Goal: Find contact information: Obtain details needed to contact an individual or organization

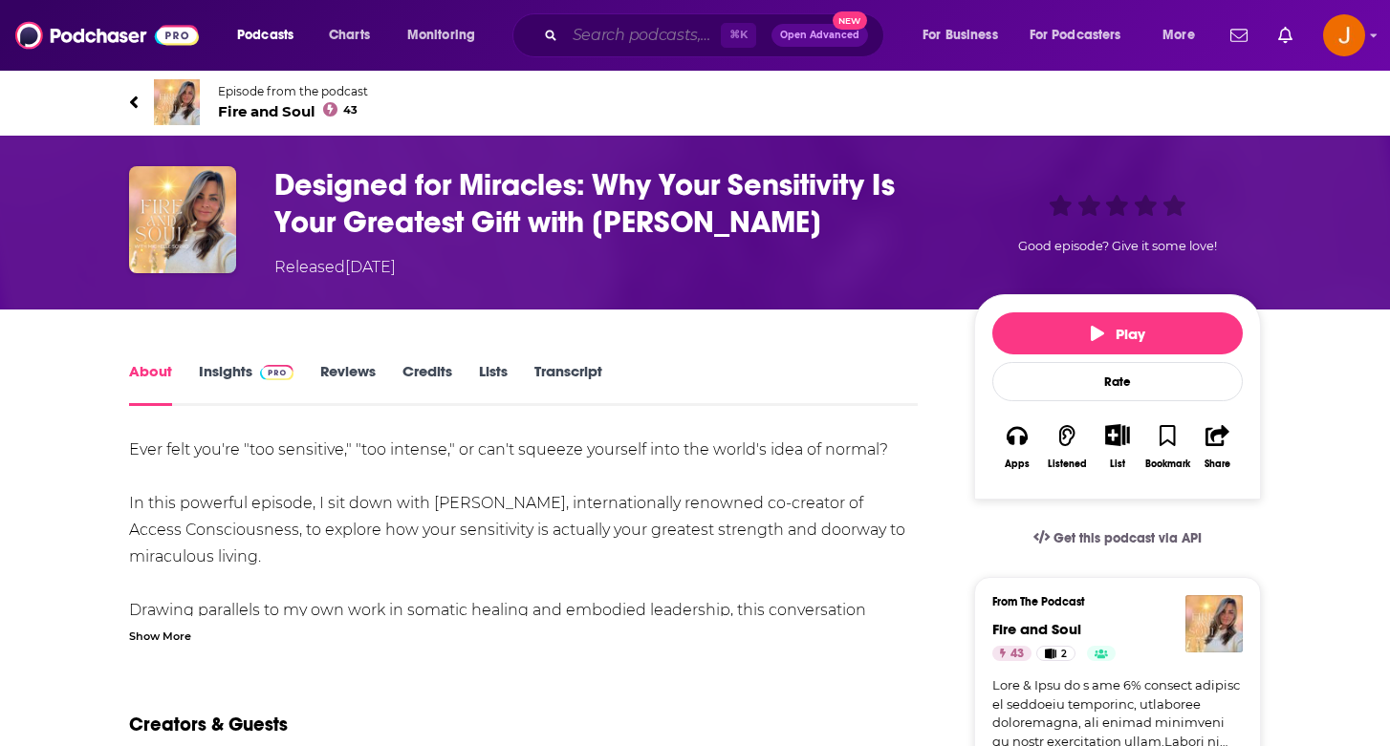
click at [697, 29] on input "Search podcasts, credits, & more..." at bounding box center [643, 35] width 156 height 31
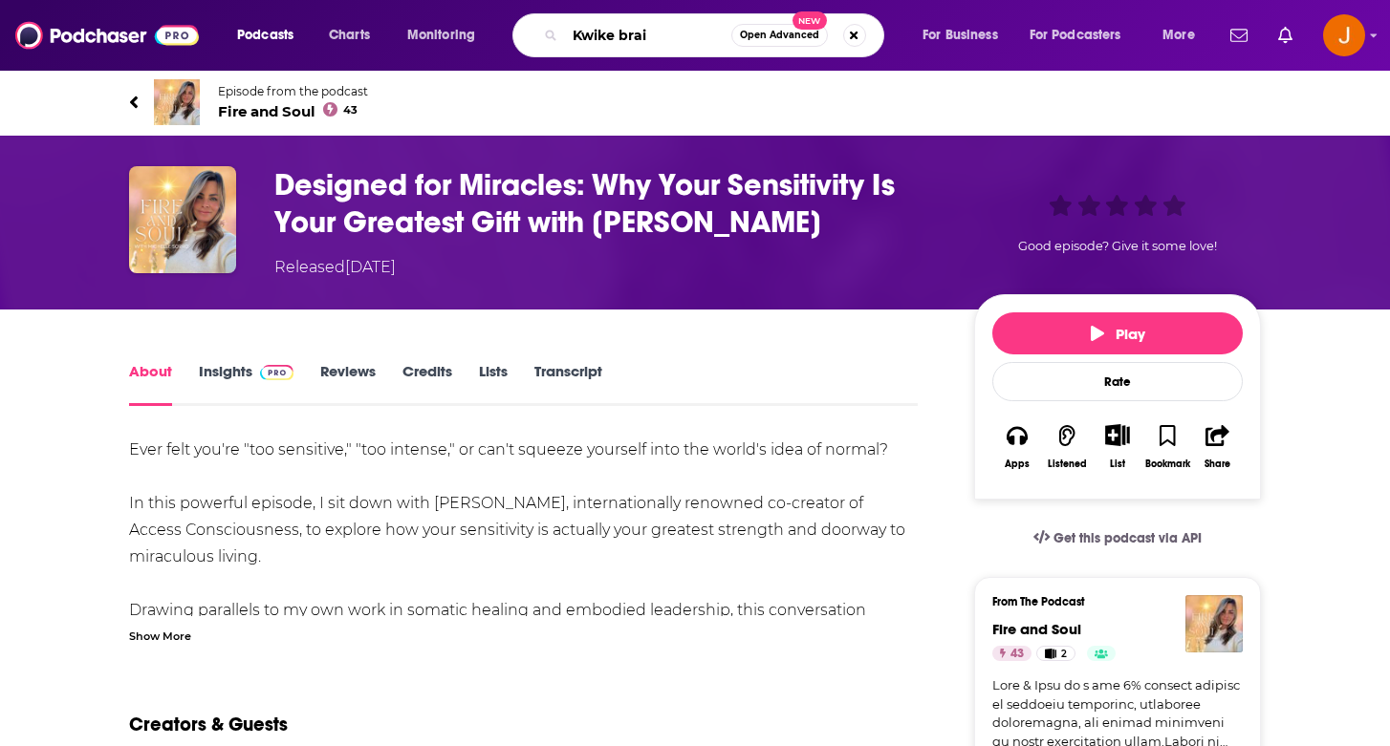
type input "Kwike brain"
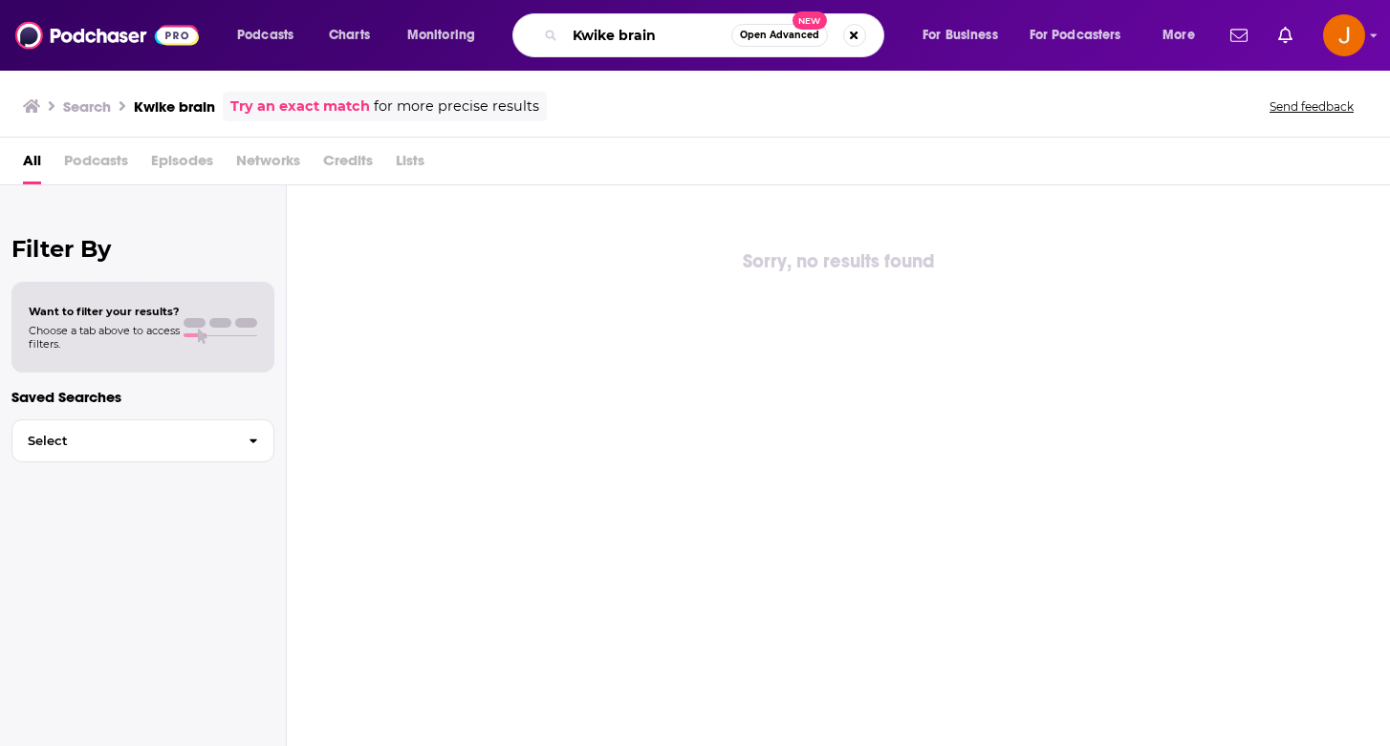
drag, startPoint x: 671, startPoint y: 41, endPoint x: 570, endPoint y: 18, distance: 103.9
click at [570, 18] on div "Kwike brain Open Advanced New" at bounding box center [698, 35] width 372 height 44
type input "KWIK"
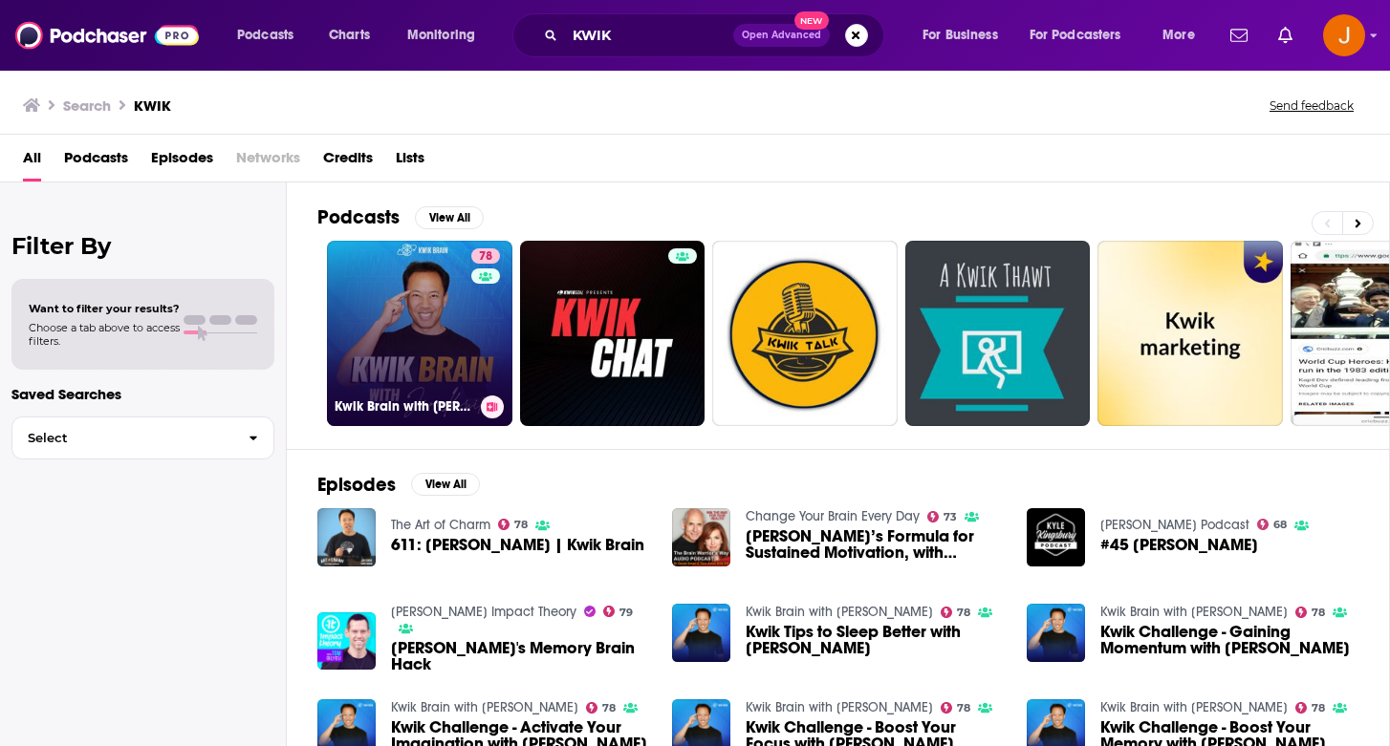
click at [450, 293] on link "78 Kwik Brain with Jim Kwik" at bounding box center [419, 333] width 185 height 185
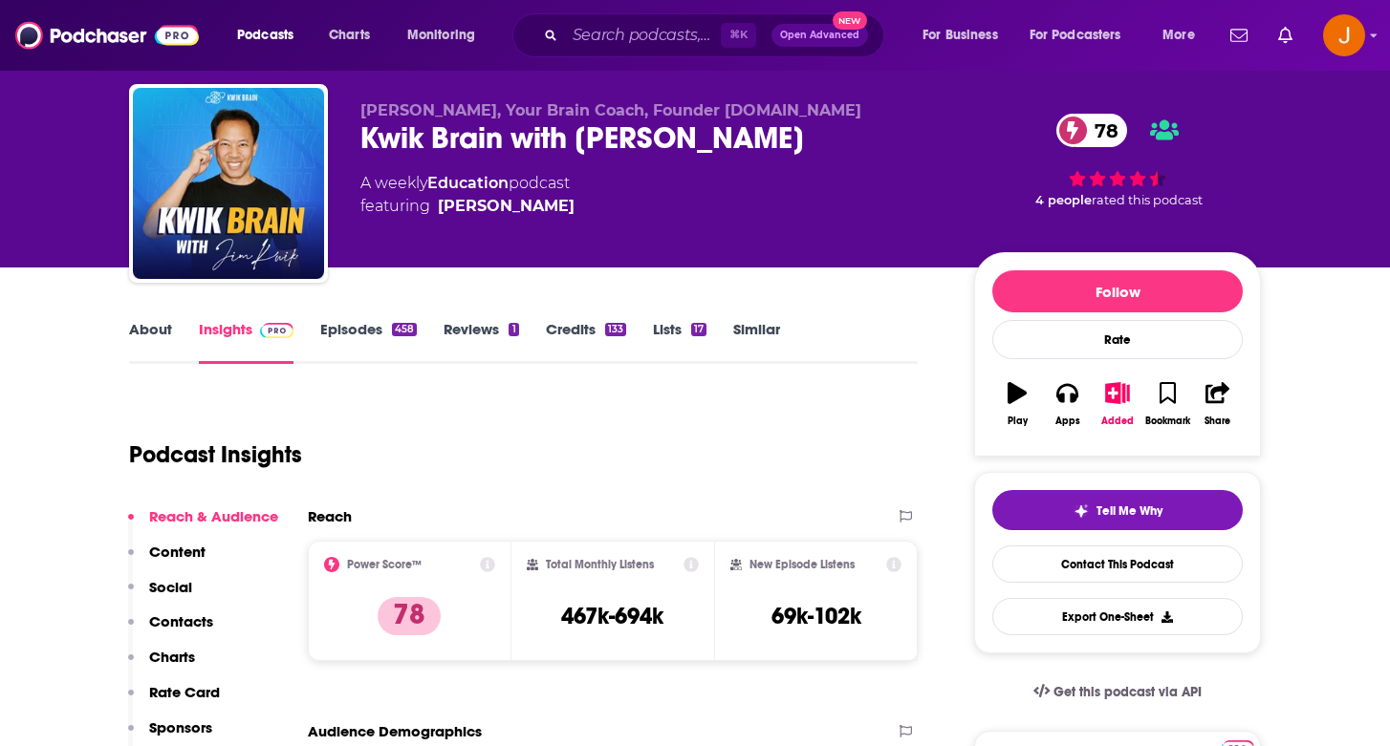
scroll to position [47, 0]
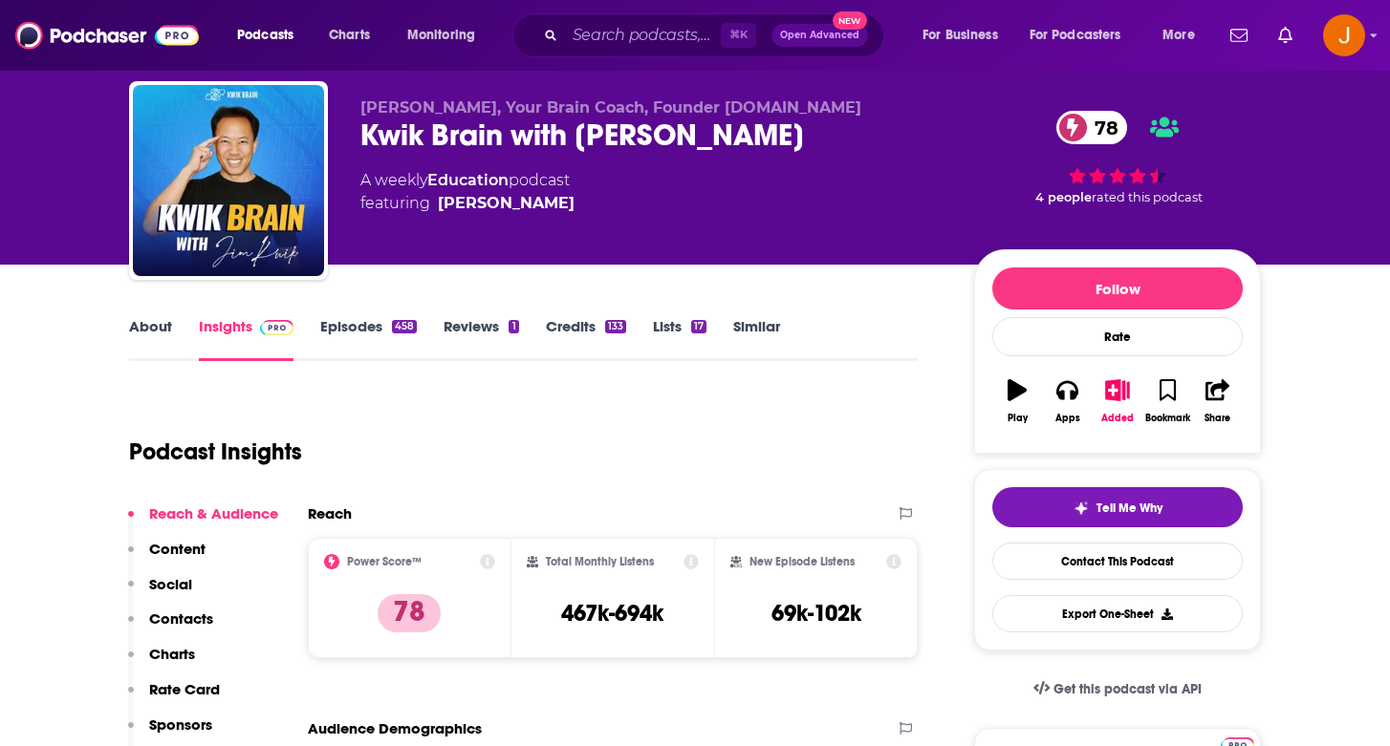
click at [218, 612] on div "Reach & Audience Content Social Contacts Charts Rate Card Sponsors Details Simi…" at bounding box center [203, 663] width 150 height 316
click at [196, 616] on p "Contacts" at bounding box center [181, 619] width 64 height 18
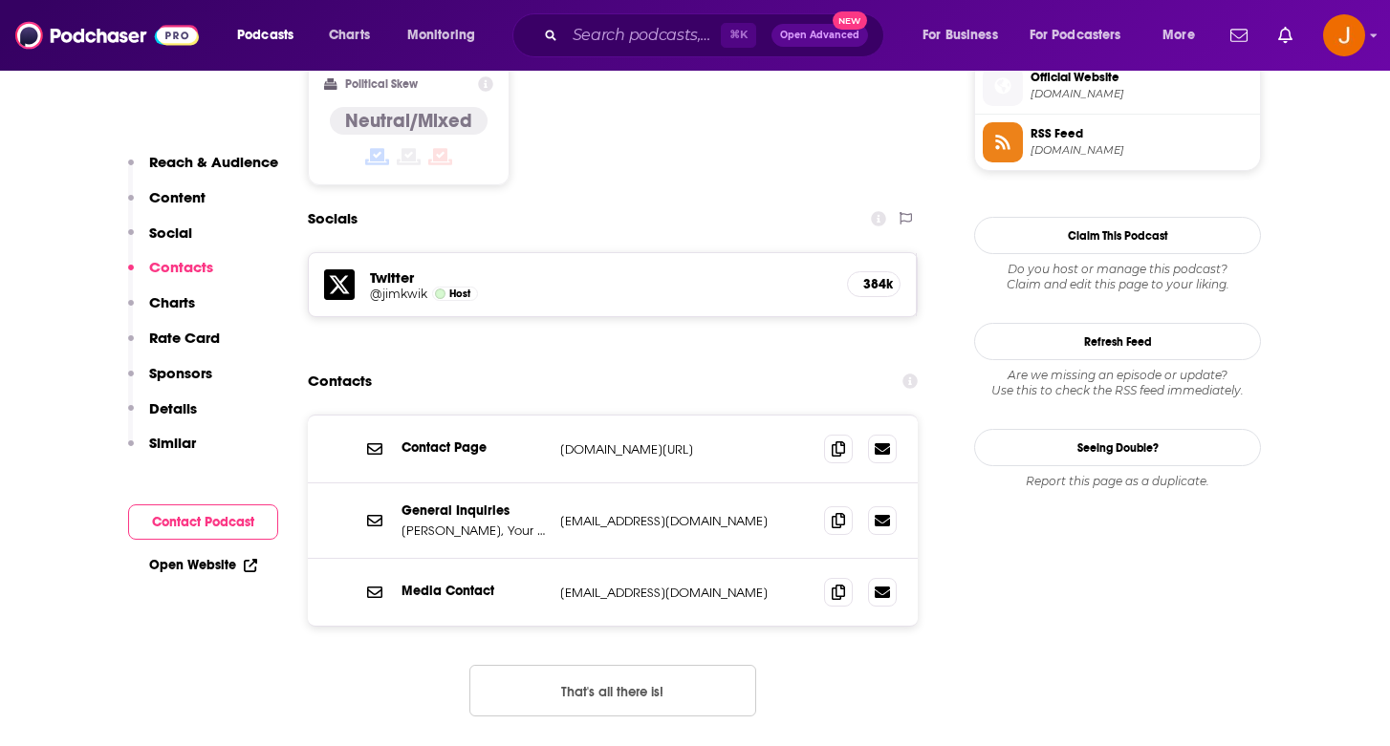
scroll to position [1578, 0]
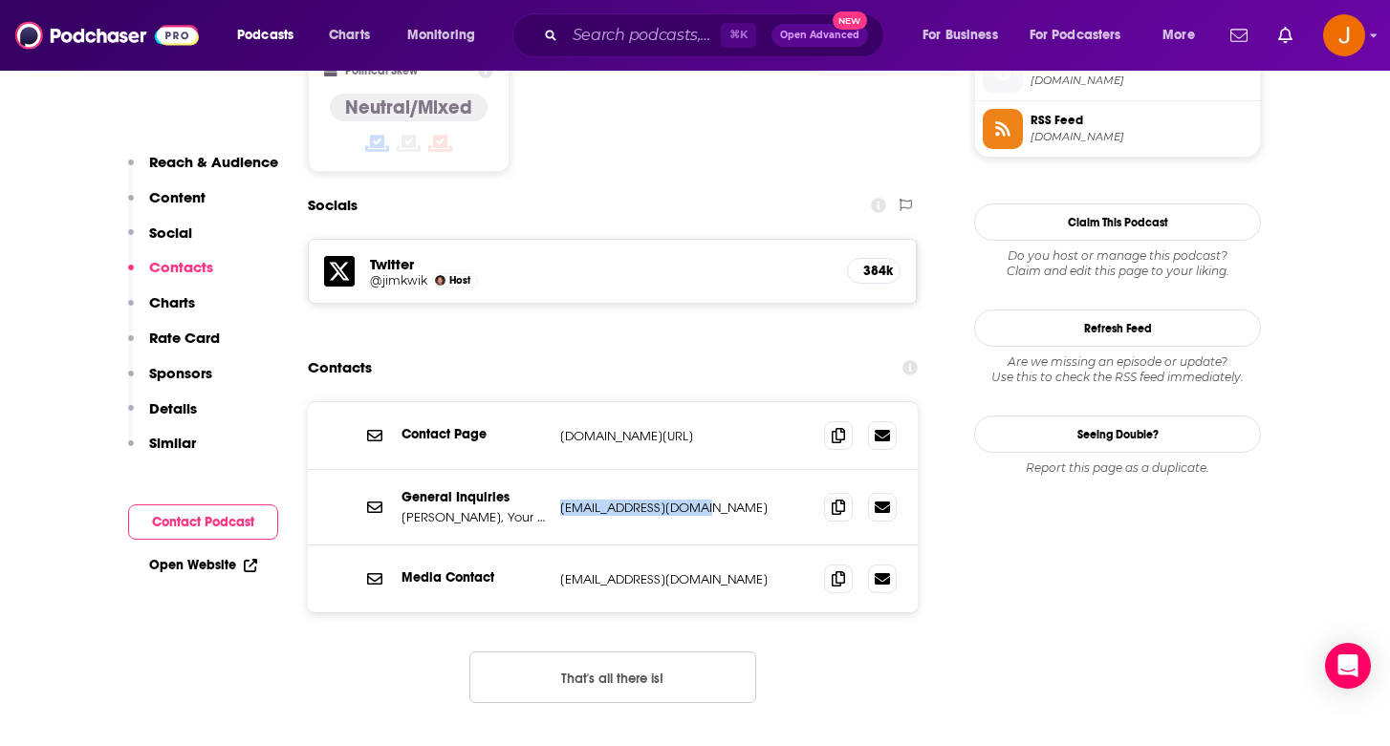
drag, startPoint x: 720, startPoint y: 425, endPoint x: 558, endPoint y: 421, distance: 161.6
click at [557, 470] on div "General Inquiries Jim Kwik, Your Brain Coach, Founder www.KwikLearning.com kwik…" at bounding box center [613, 508] width 610 height 76
copy p "kwiksupport@gmail.com"
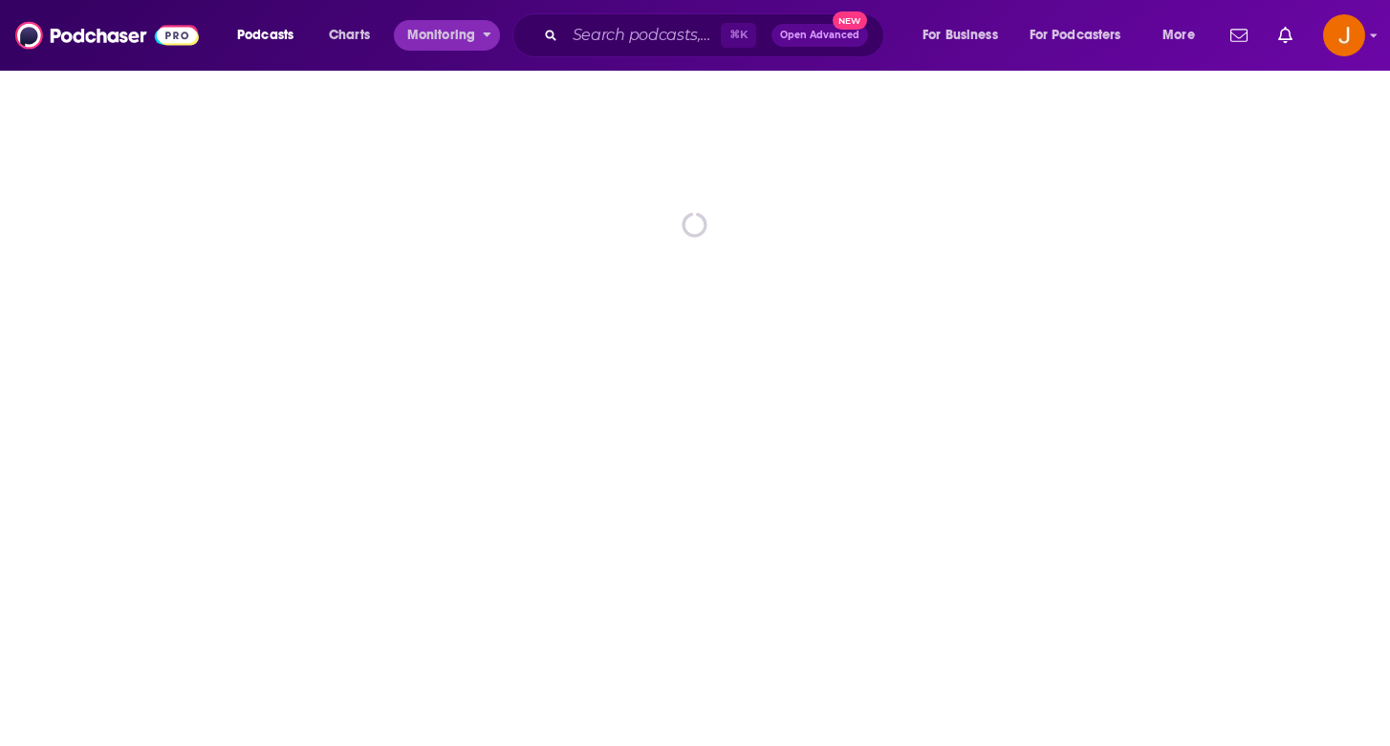
click at [466, 34] on span "Monitoring" at bounding box center [441, 35] width 68 height 27
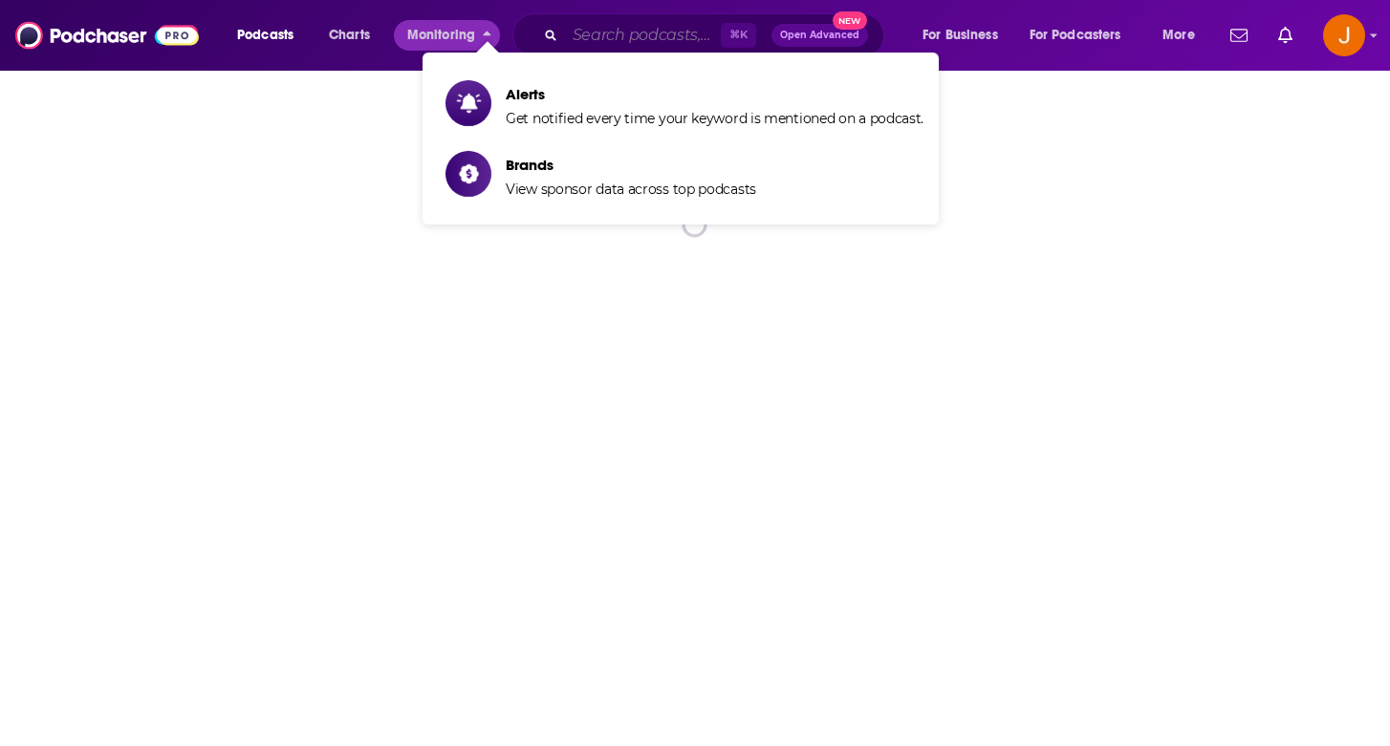
click at [567, 29] on input "Search podcasts, credits, & more..." at bounding box center [643, 35] width 156 height 31
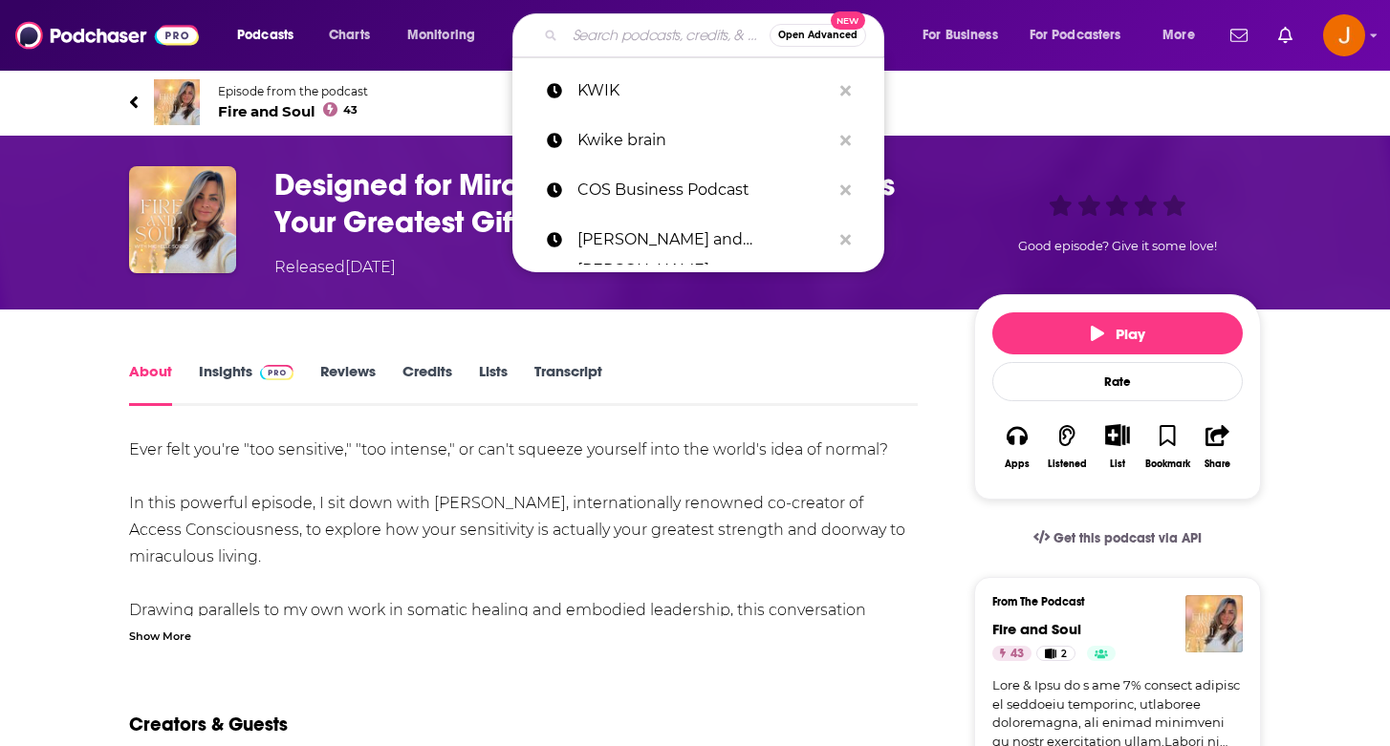
paste input "Chiropractic Mindset Mastery"
type input "Chiropractic Mindset Mastery"
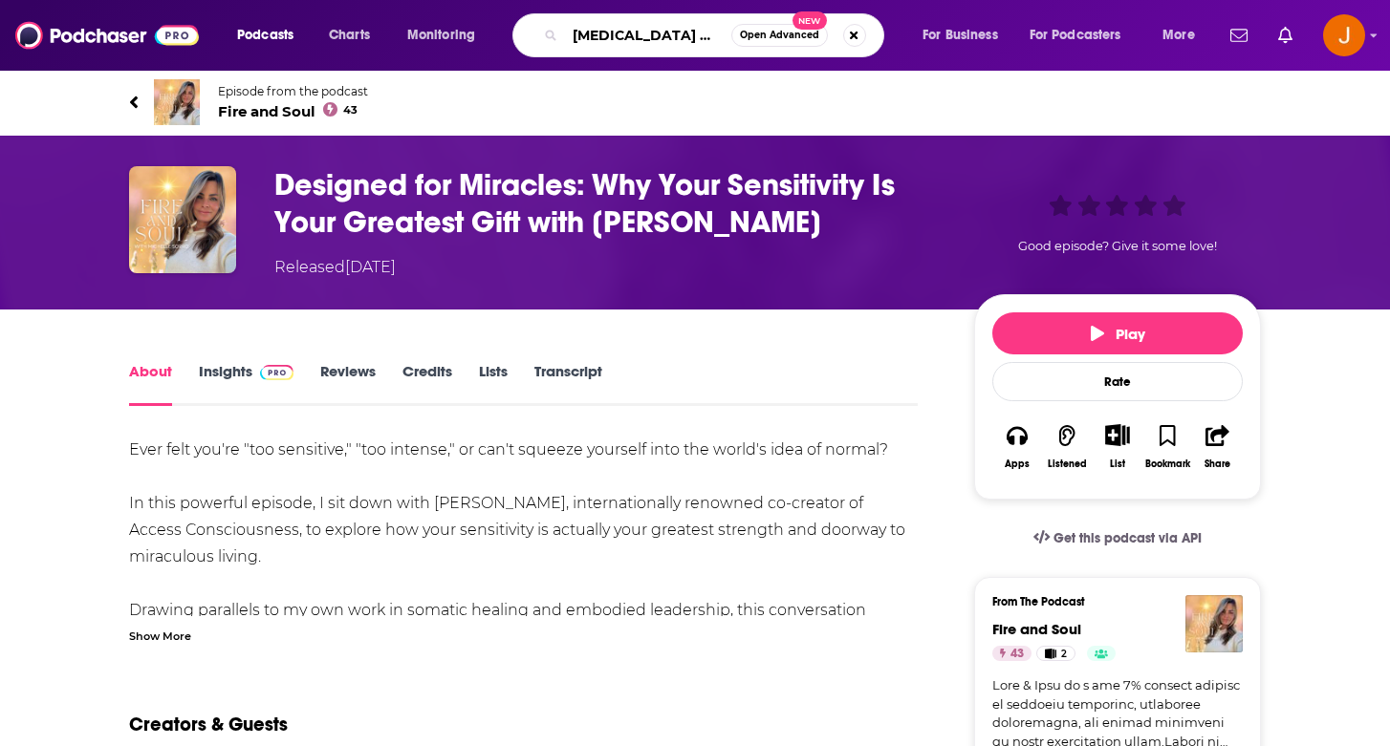
scroll to position [0, 57]
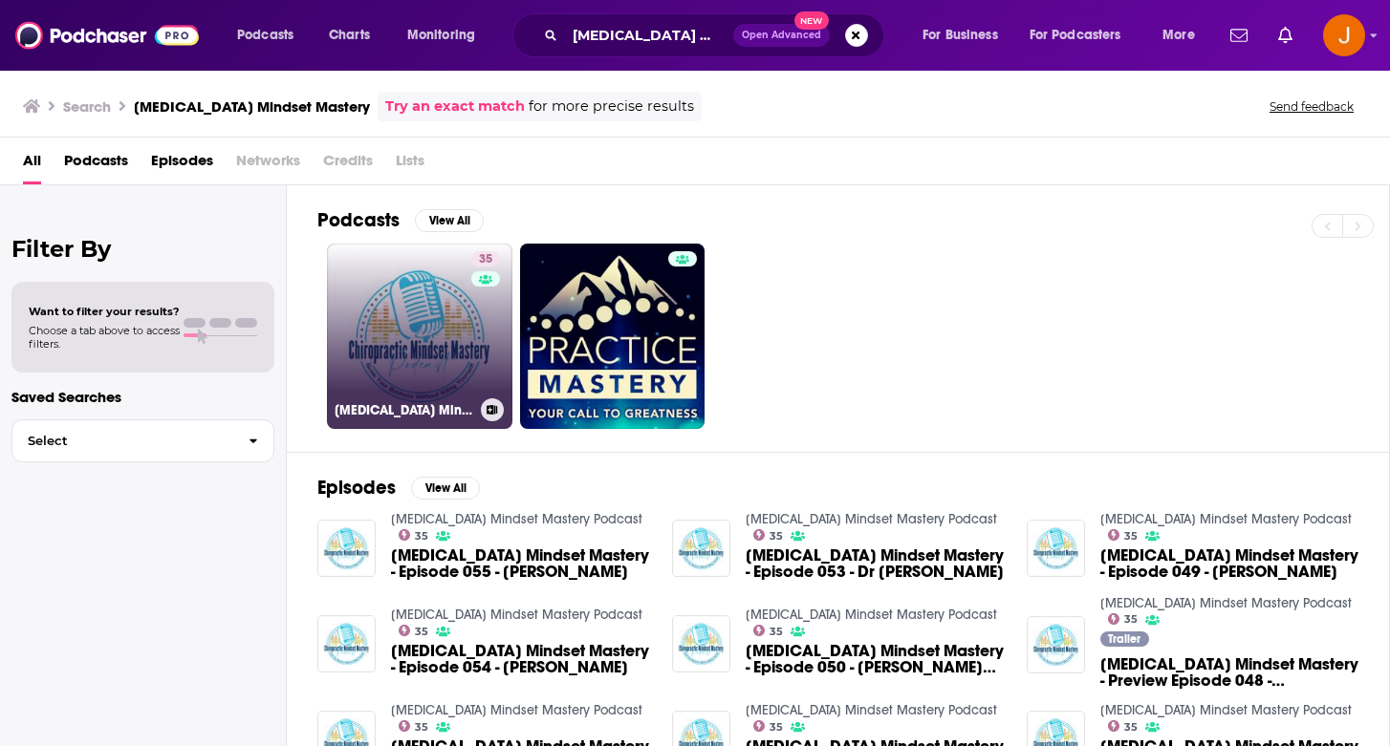
click at [454, 337] on link "35 Chiropractic Mindset Mastery Podcast" at bounding box center [419, 336] width 185 height 185
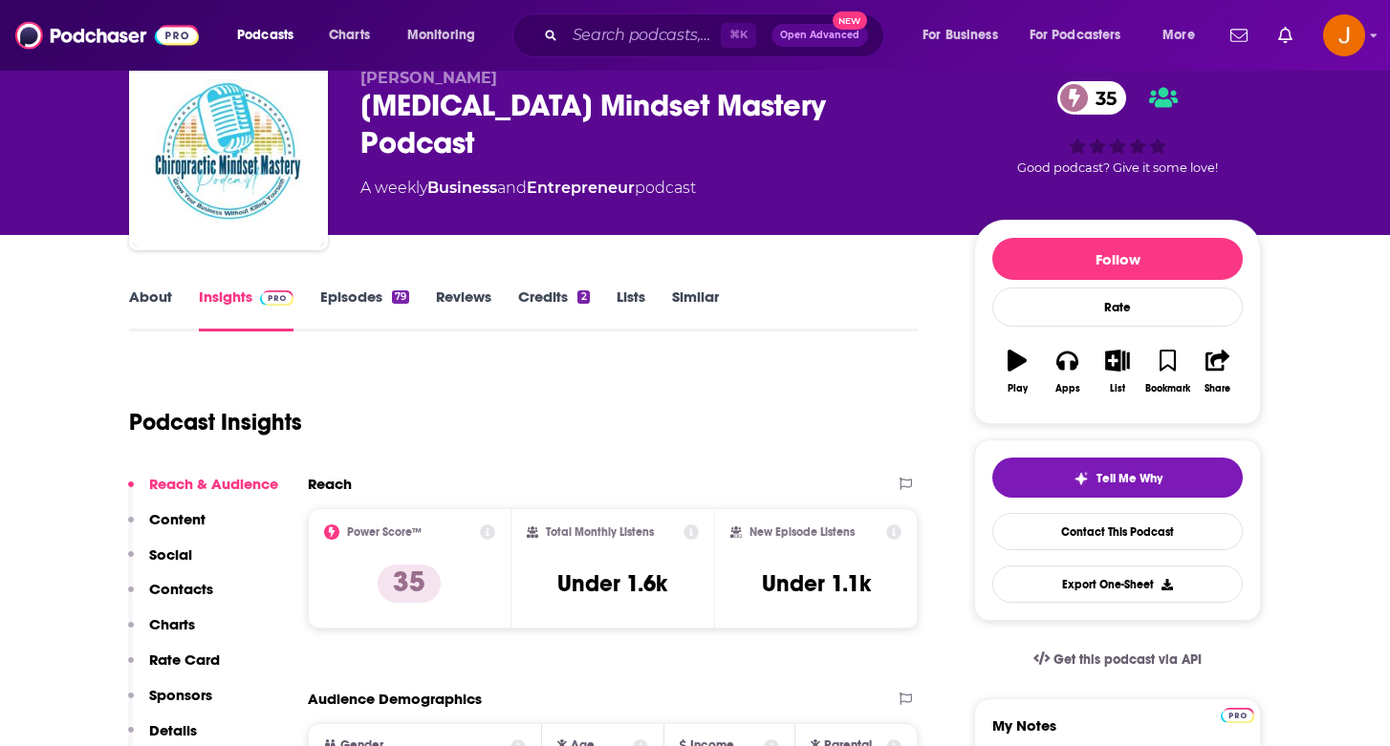
scroll to position [68, 0]
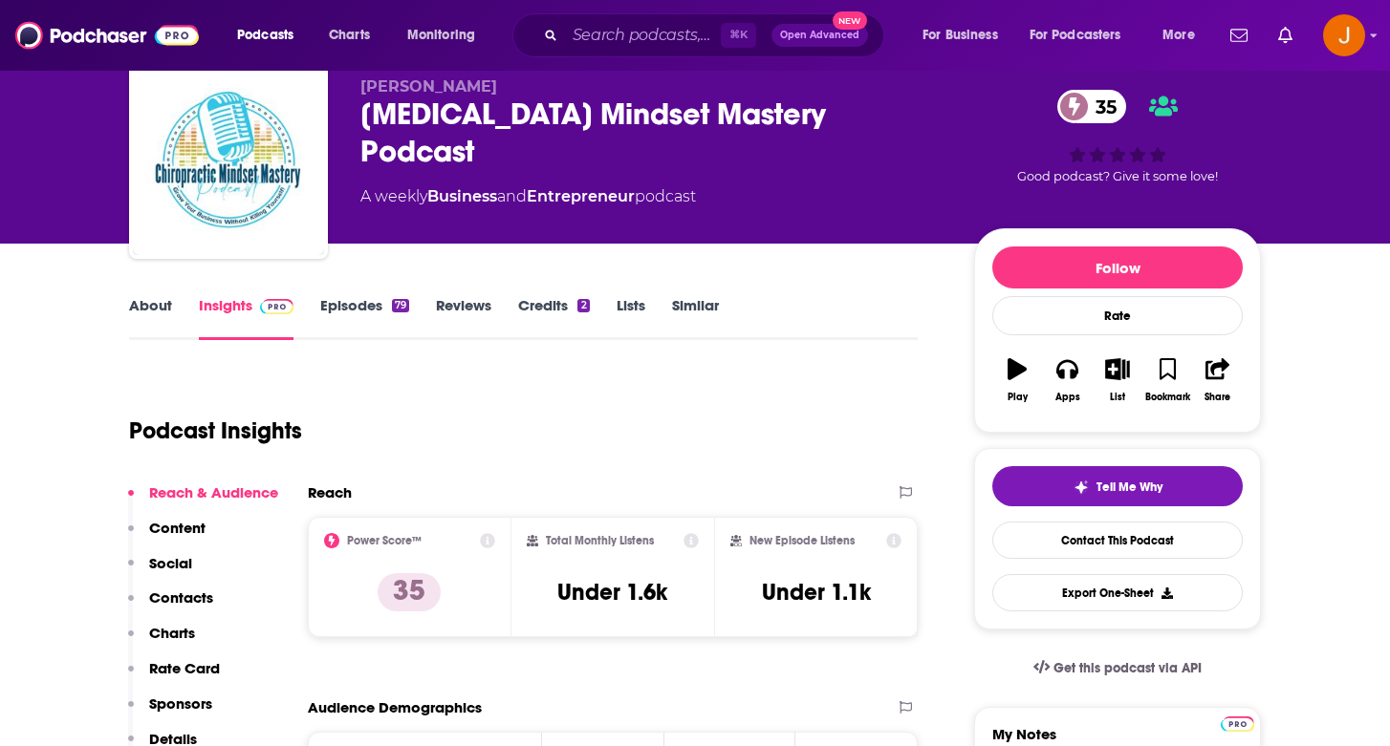
click at [196, 522] on p "Content" at bounding box center [177, 528] width 56 height 18
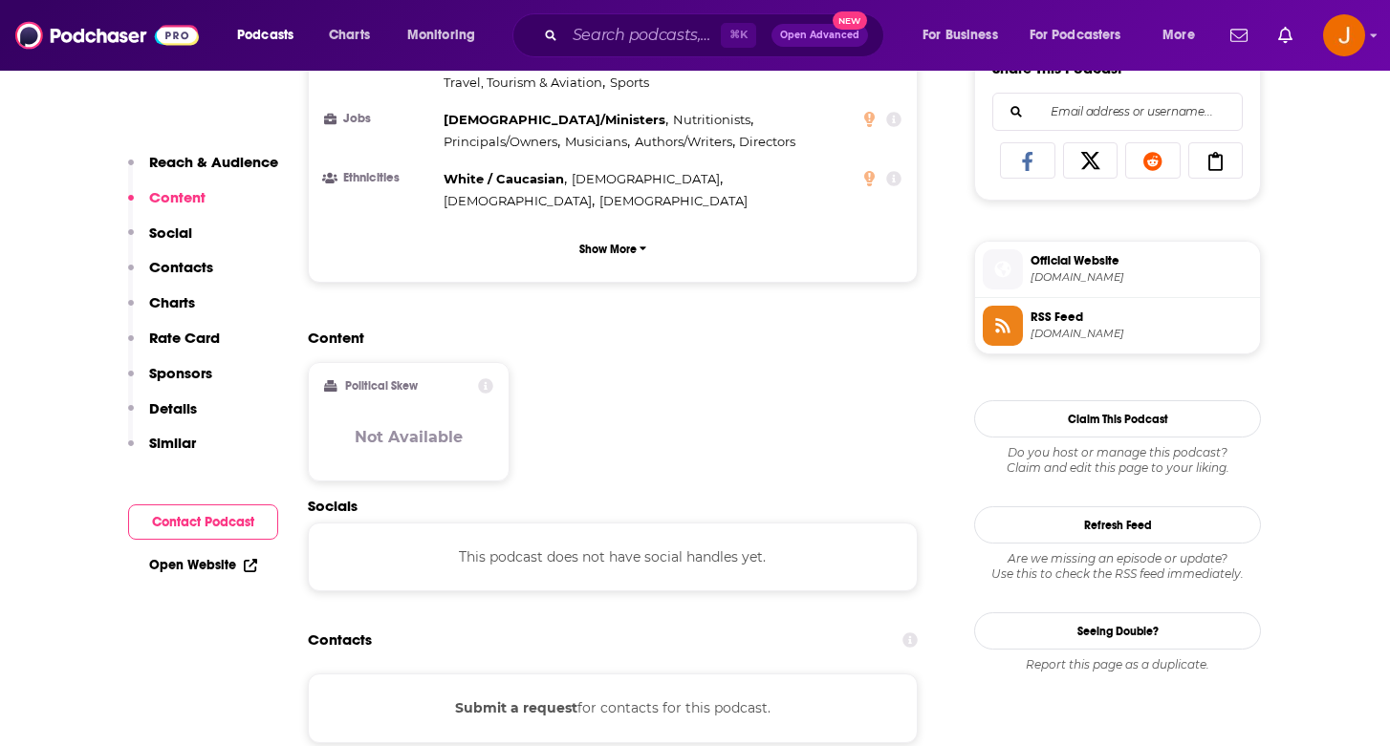
scroll to position [1239, 0]
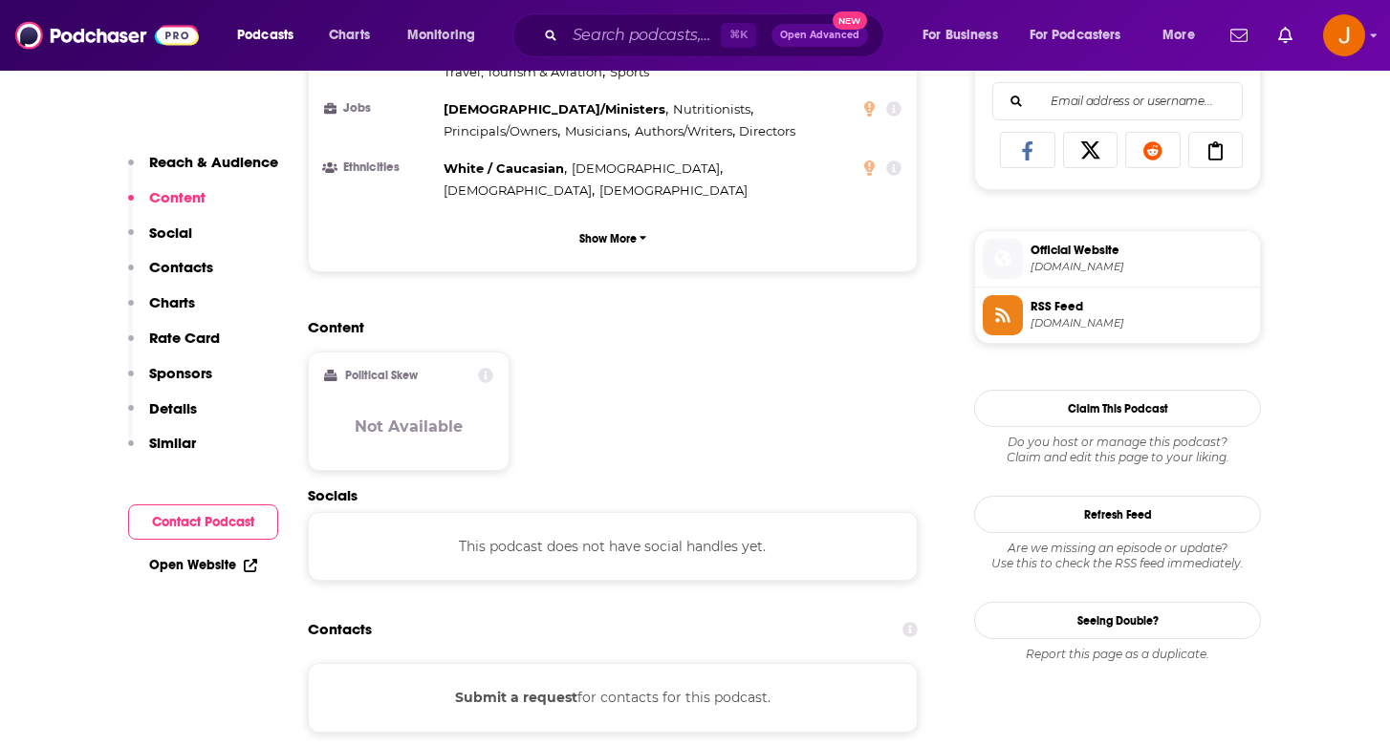
click at [170, 268] on p "Contacts" at bounding box center [181, 267] width 64 height 18
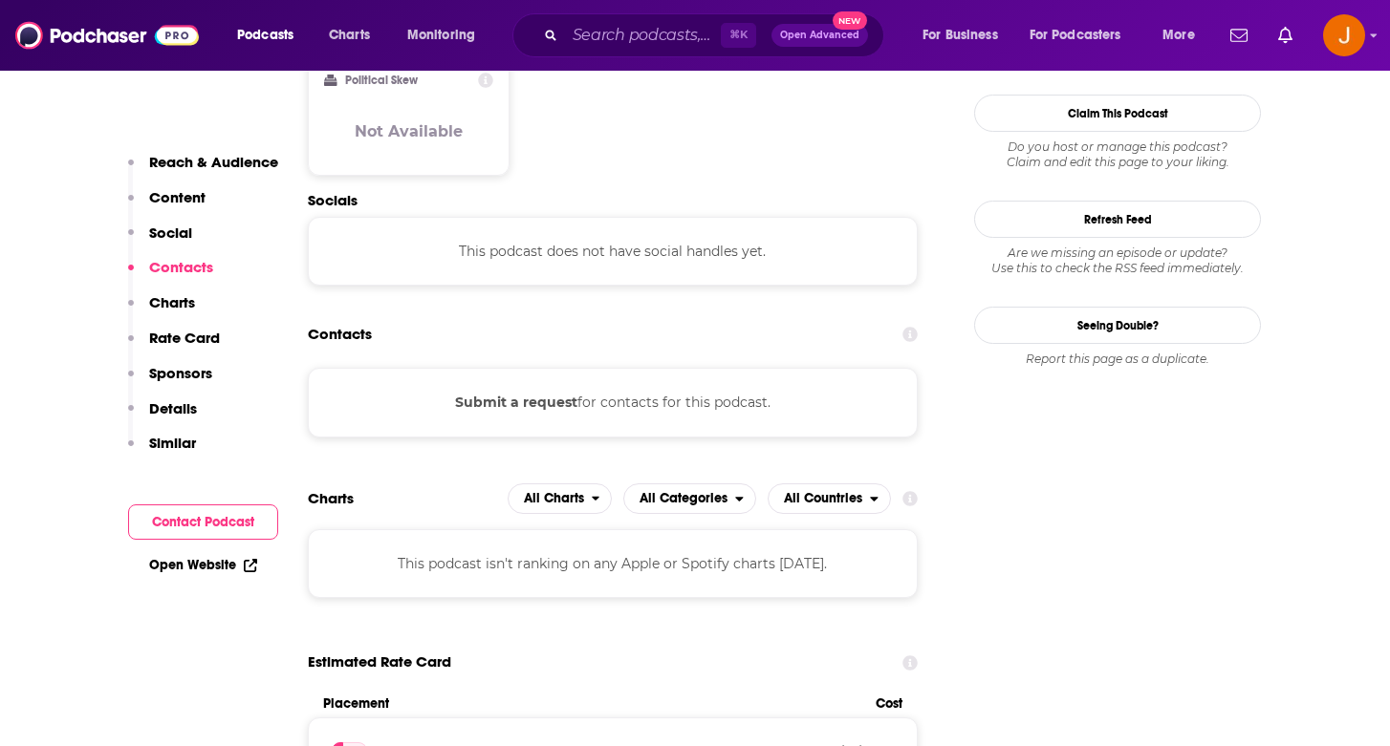
click at [152, 228] on p "Social" at bounding box center [170, 233] width 43 height 18
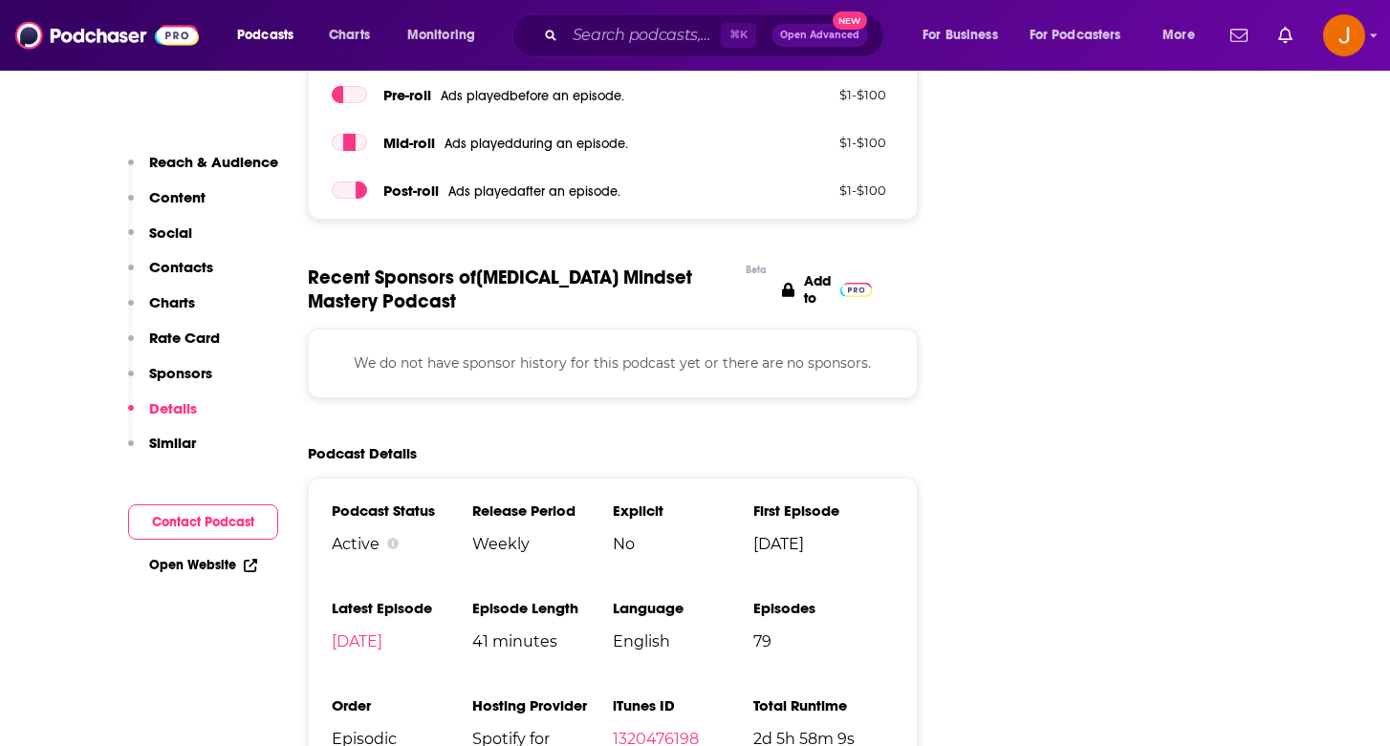
scroll to position [2927, 0]
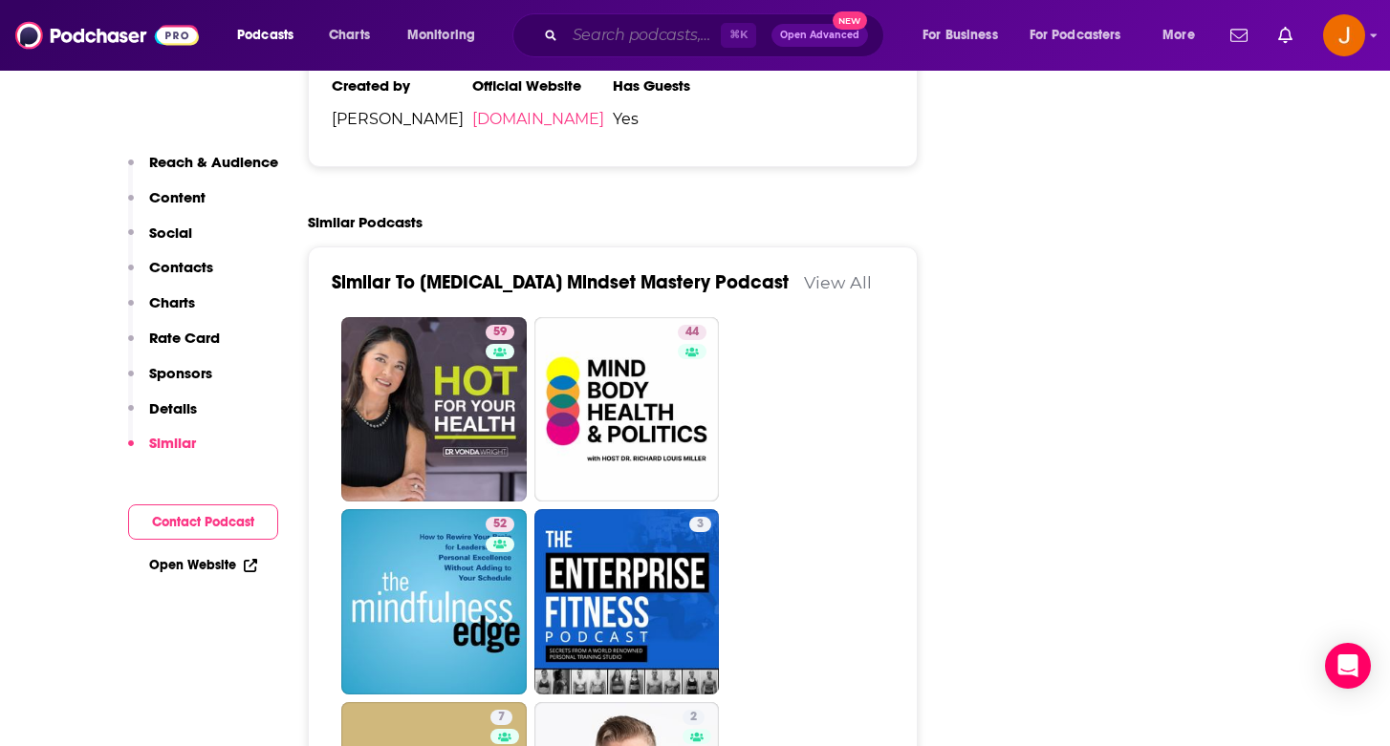
click at [629, 33] on input "Search podcasts, credits, & more..." at bounding box center [643, 35] width 156 height 31
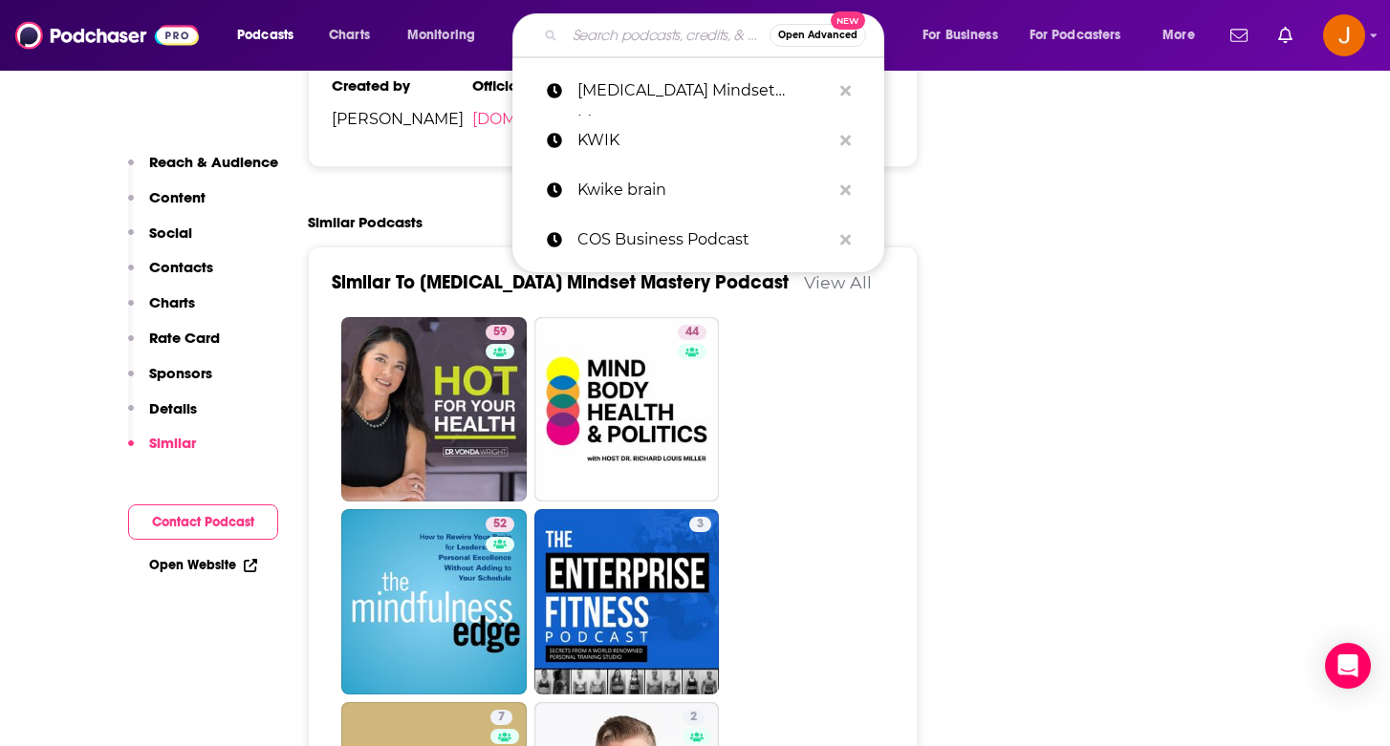
paste input "sileuichiarain/"
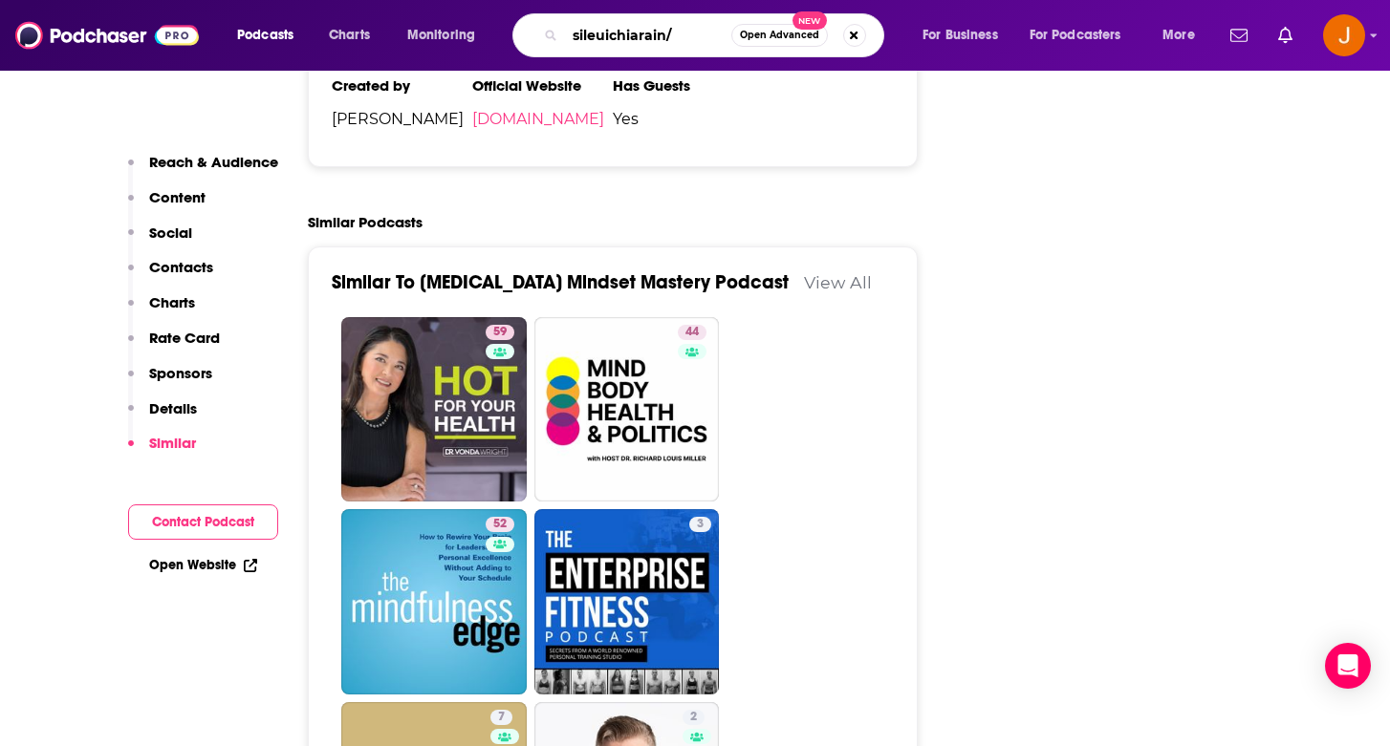
type input "sileuichiarain"
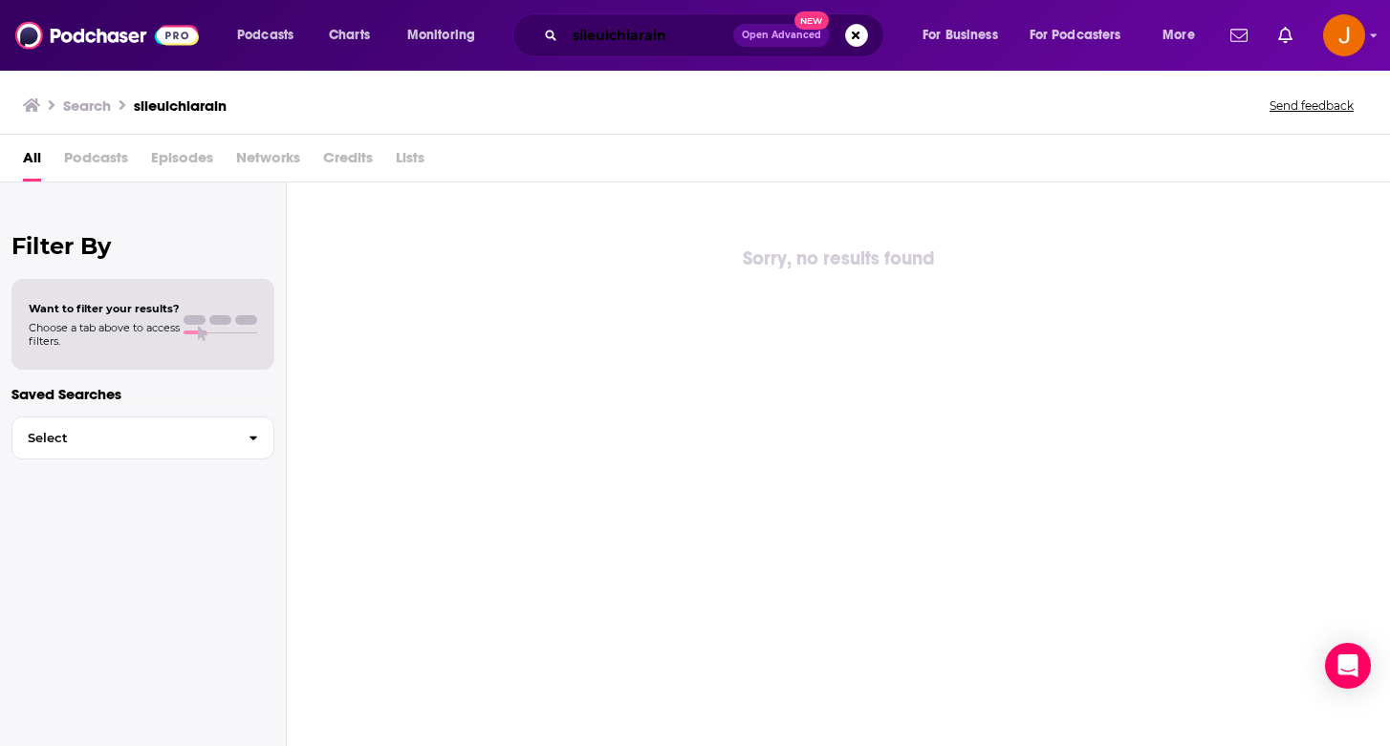
click at [598, 33] on input "sileuichiarain" at bounding box center [649, 35] width 168 height 31
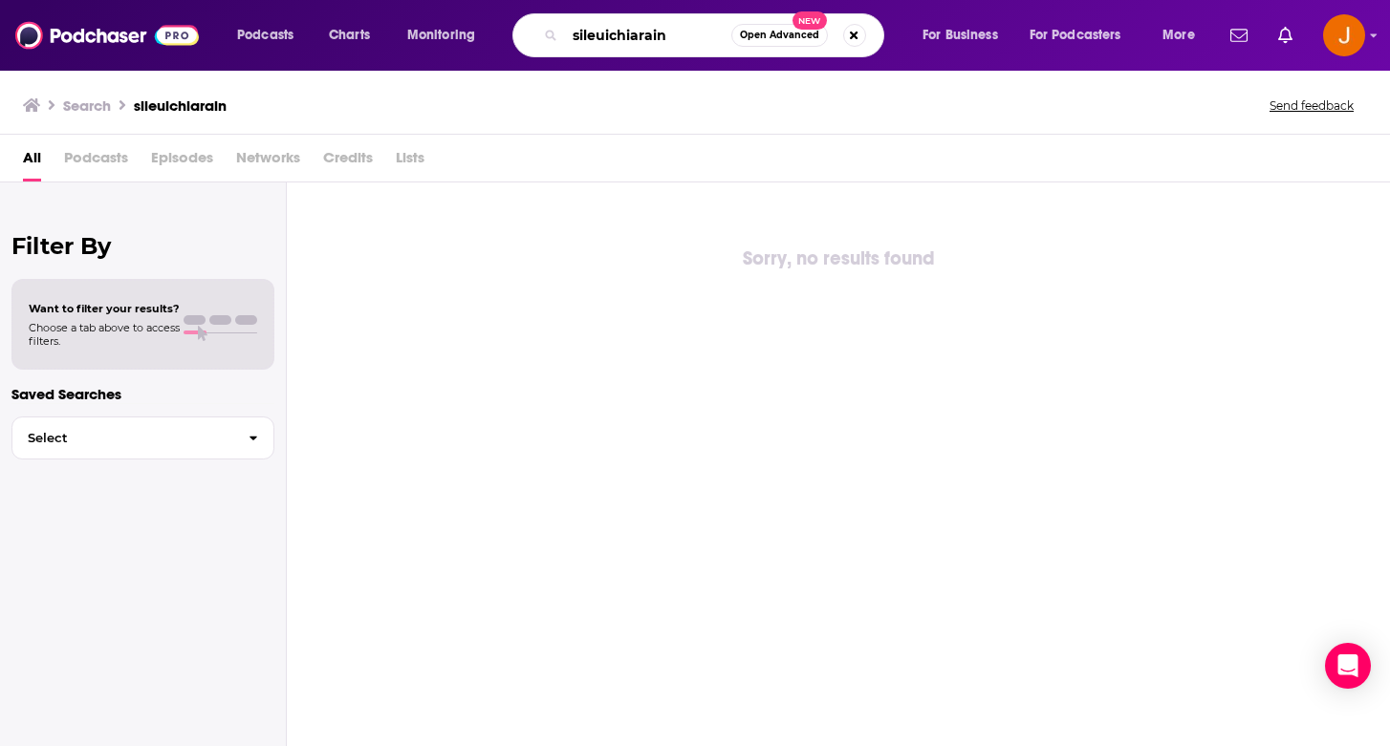
drag, startPoint x: 687, startPoint y: 32, endPoint x: 482, endPoint y: -56, distance: 223.5
click at [482, 0] on html "Podcasts Charts Monitoring sileuichiarain Open Advanced New For Business For Po…" at bounding box center [695, 373] width 1390 height 746
type input "Whole and One"
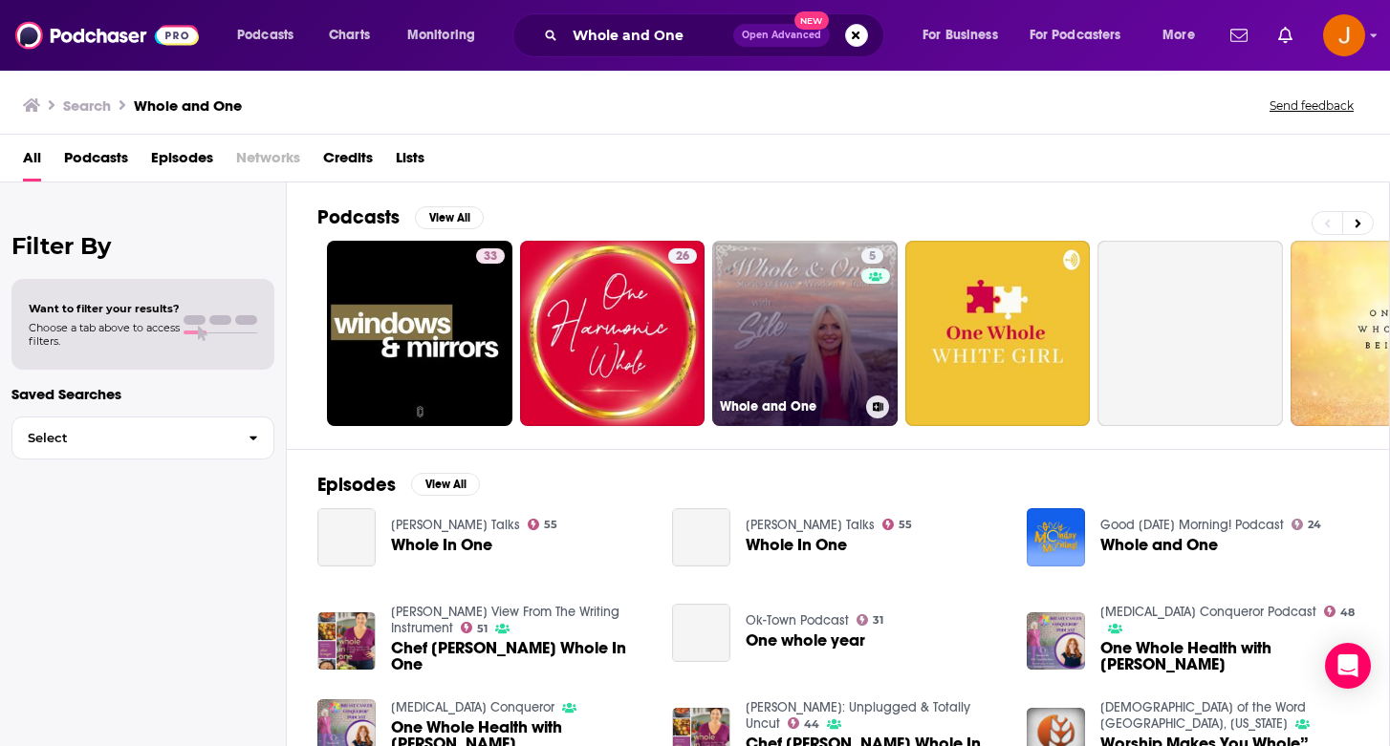
click at [810, 355] on link "5 Whole and One" at bounding box center [804, 333] width 185 height 185
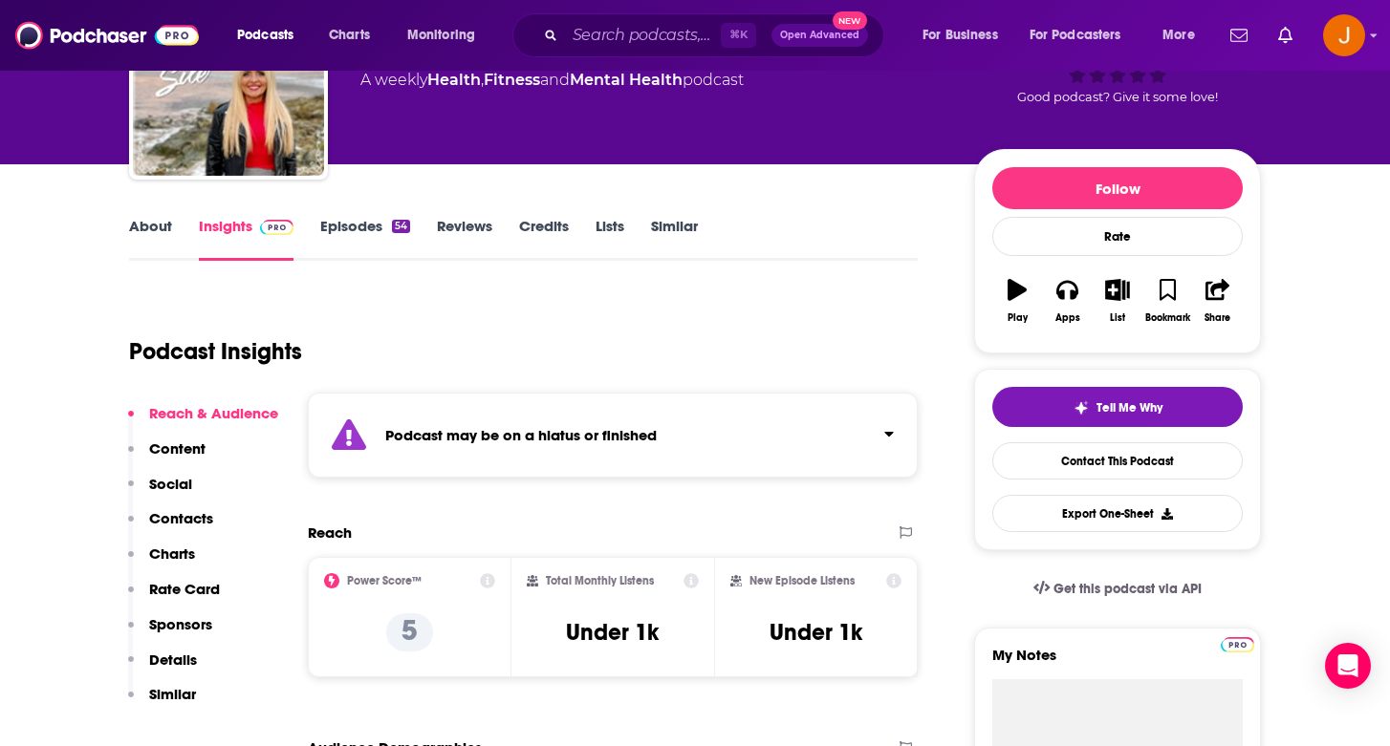
scroll to position [149, 0]
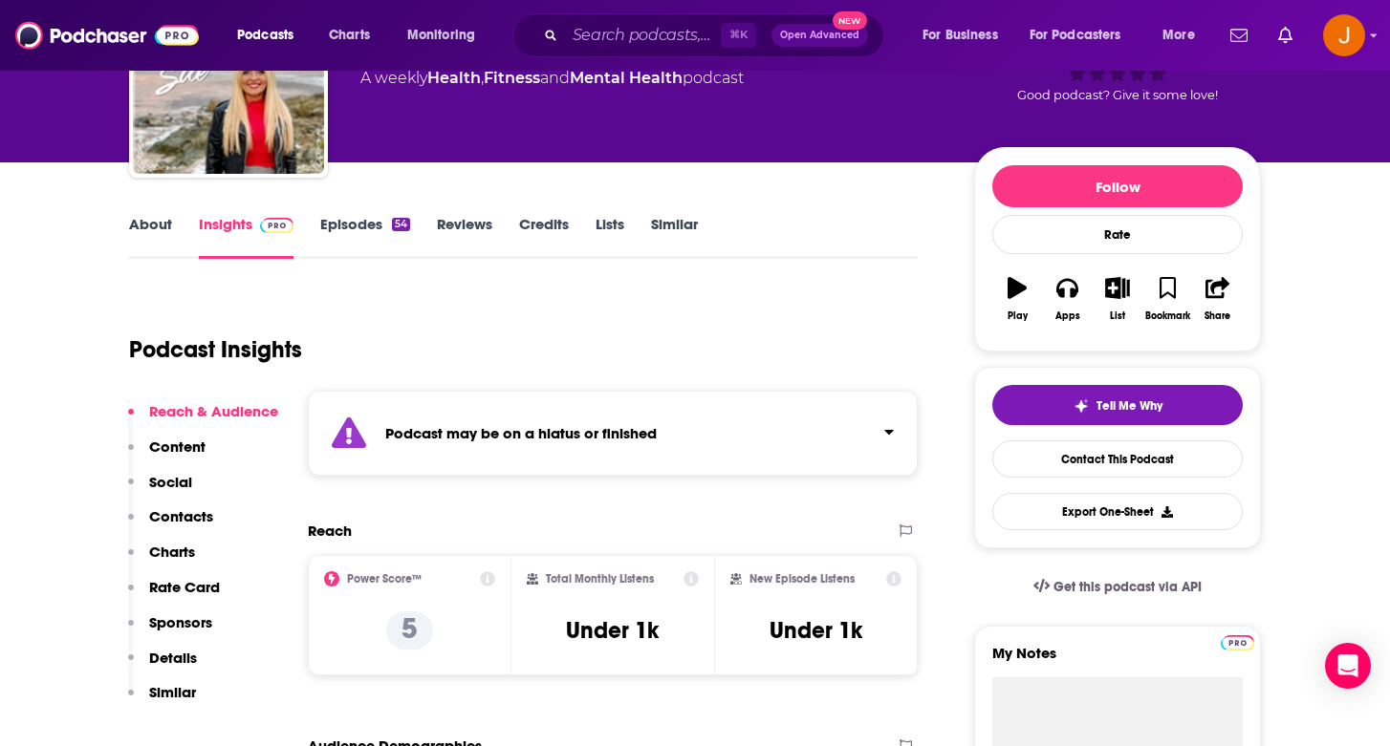
click at [174, 484] on p "Social" at bounding box center [170, 482] width 43 height 18
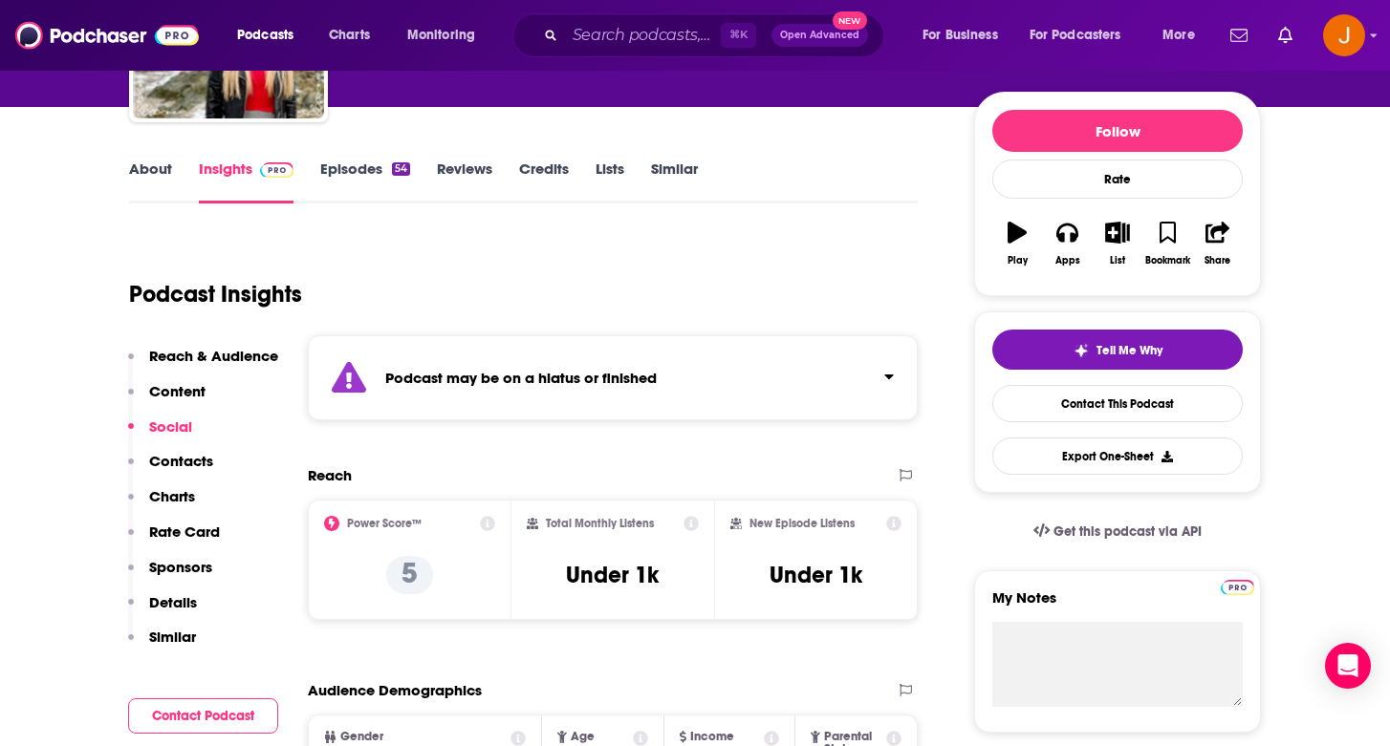
scroll to position [249, 0]
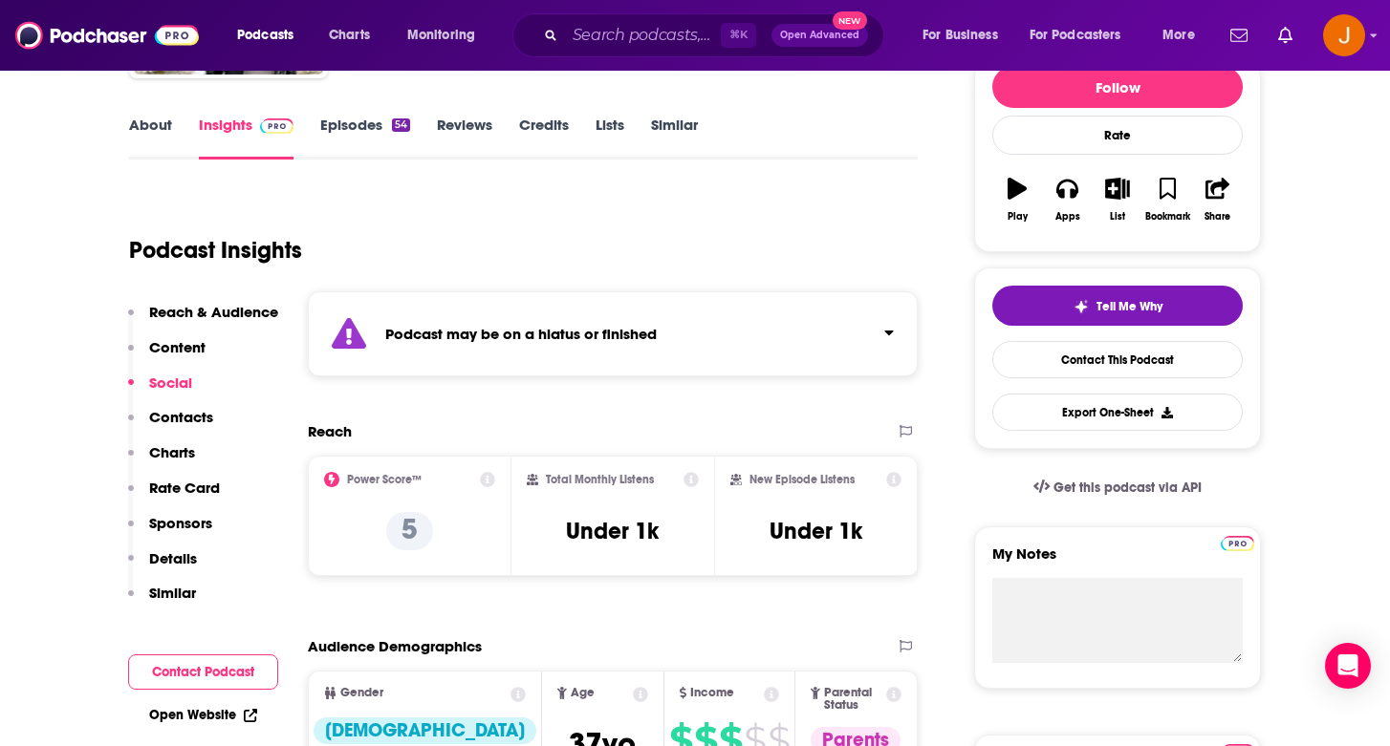
click at [180, 430] on button "Contacts" at bounding box center [170, 425] width 85 height 35
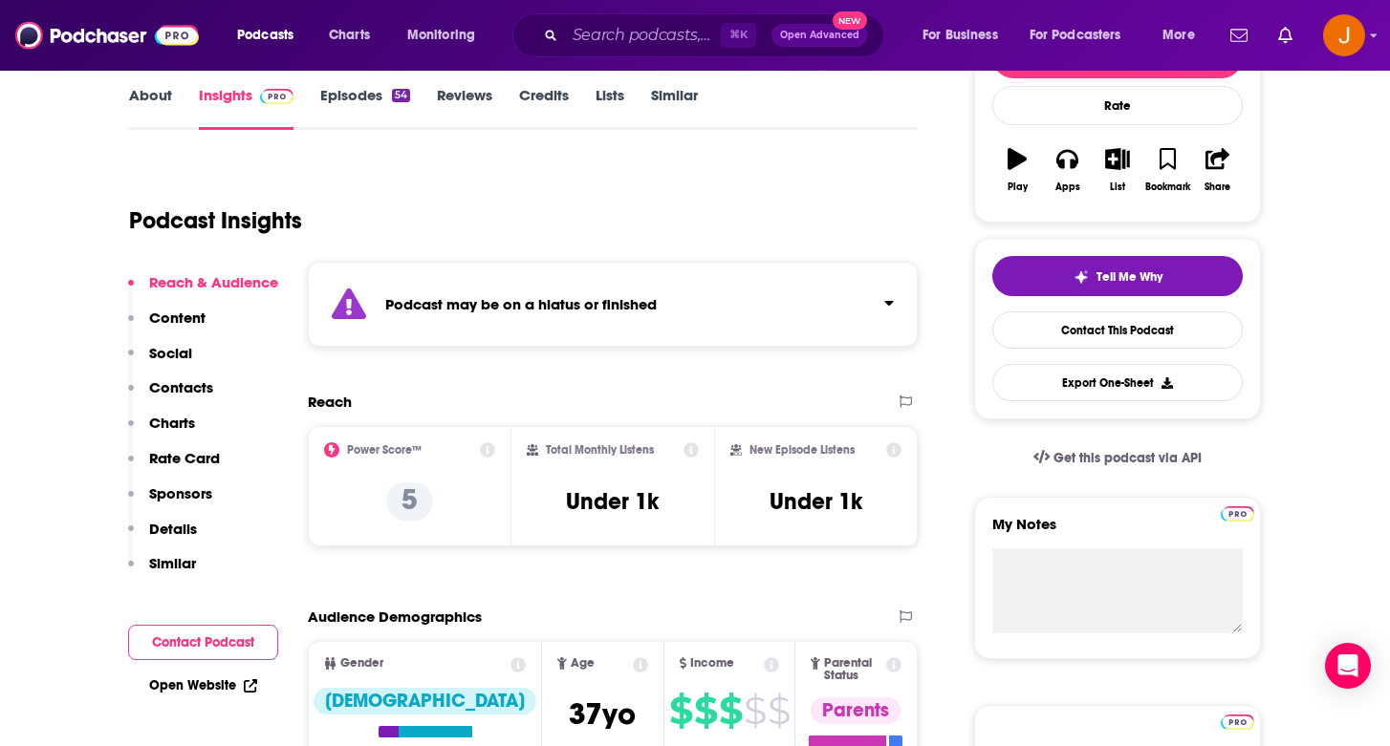
scroll to position [279, 0]
click at [171, 316] on p "Content" at bounding box center [177, 317] width 56 height 18
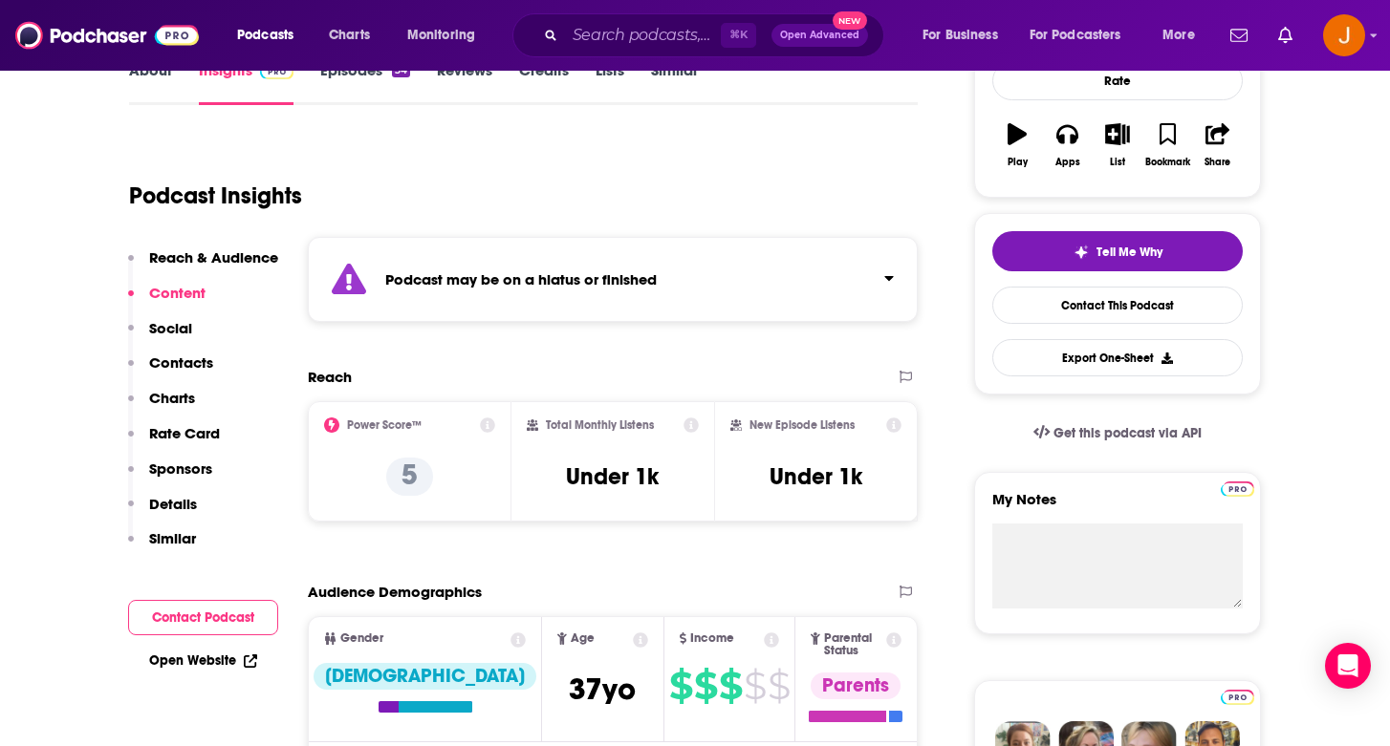
scroll to position [0, 0]
